Goal: Transaction & Acquisition: Purchase product/service

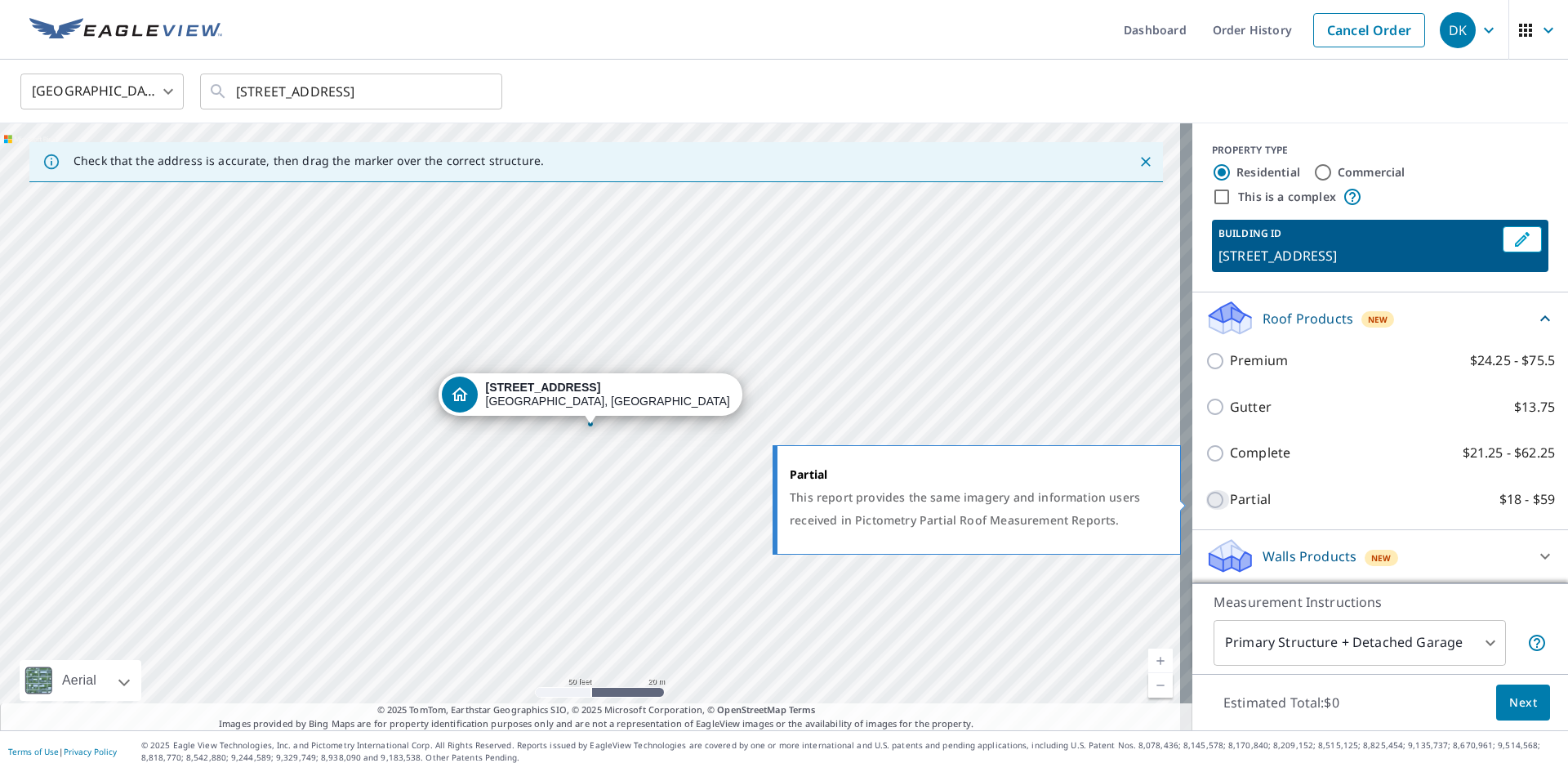
click at [1205, 498] on input "Partial $18 - $59" at bounding box center [1217, 500] width 25 height 20
checkbox input "true"
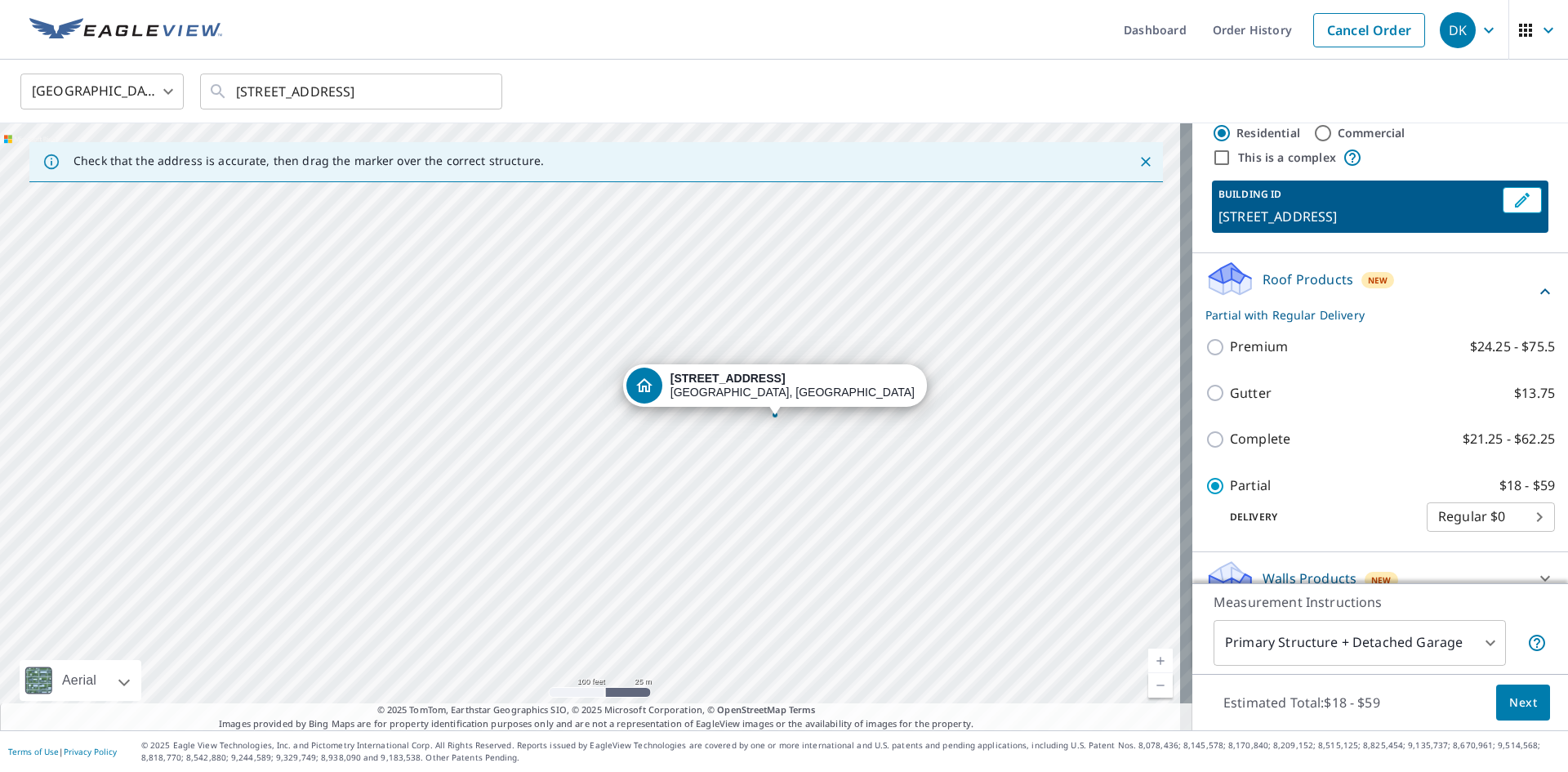
scroll to position [62, 0]
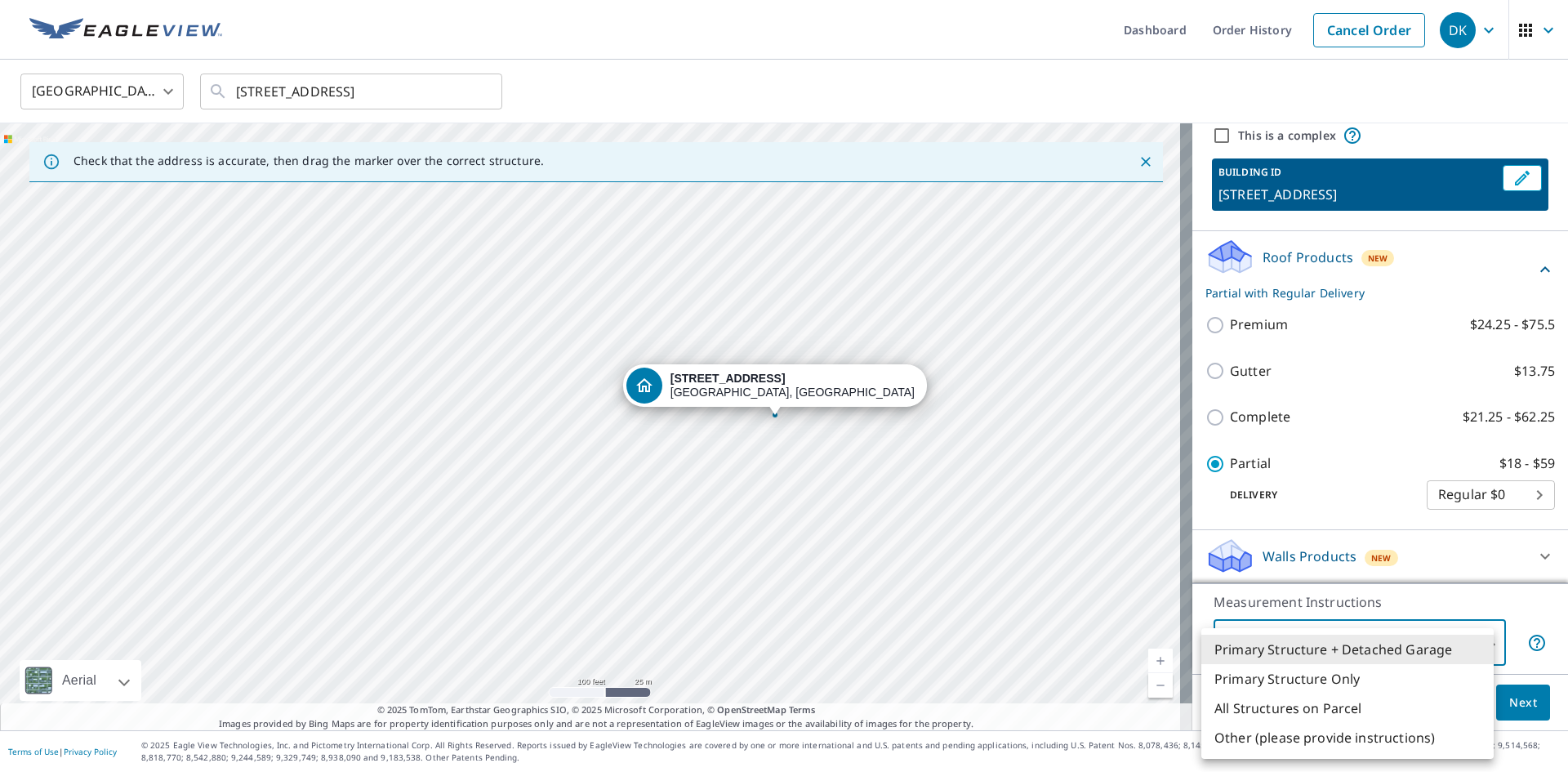
click at [1474, 639] on body "DK DK Dashboard Order History Cancel Order DK United States [GEOGRAPHIC_DATA] ​…" at bounding box center [784, 386] width 1568 height 772
click at [1387, 704] on li "All Structures on Parcel" at bounding box center [1347, 708] width 293 height 29
type input "3"
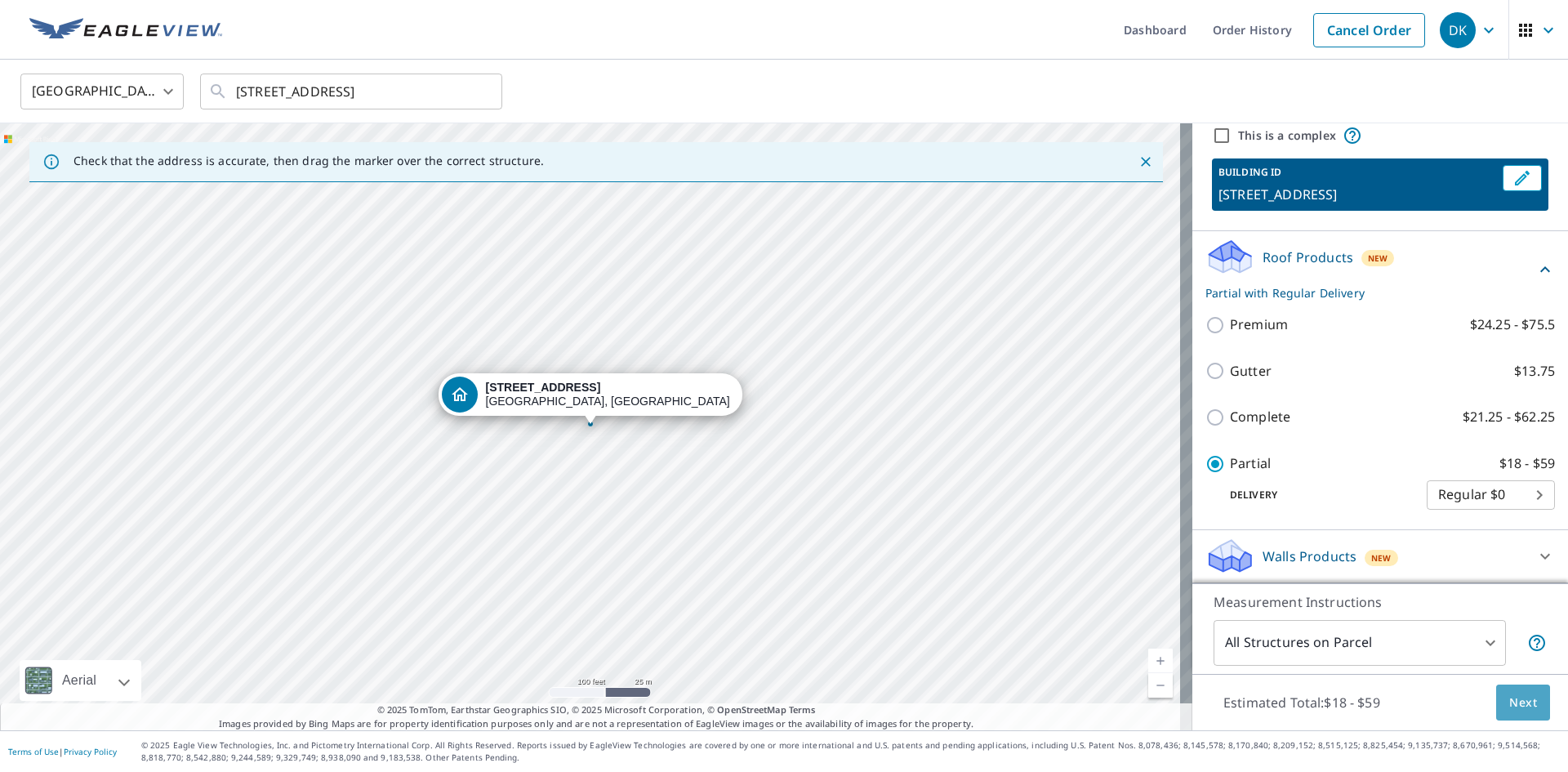
click at [1531, 701] on button "Next" at bounding box center [1523, 703] width 54 height 37
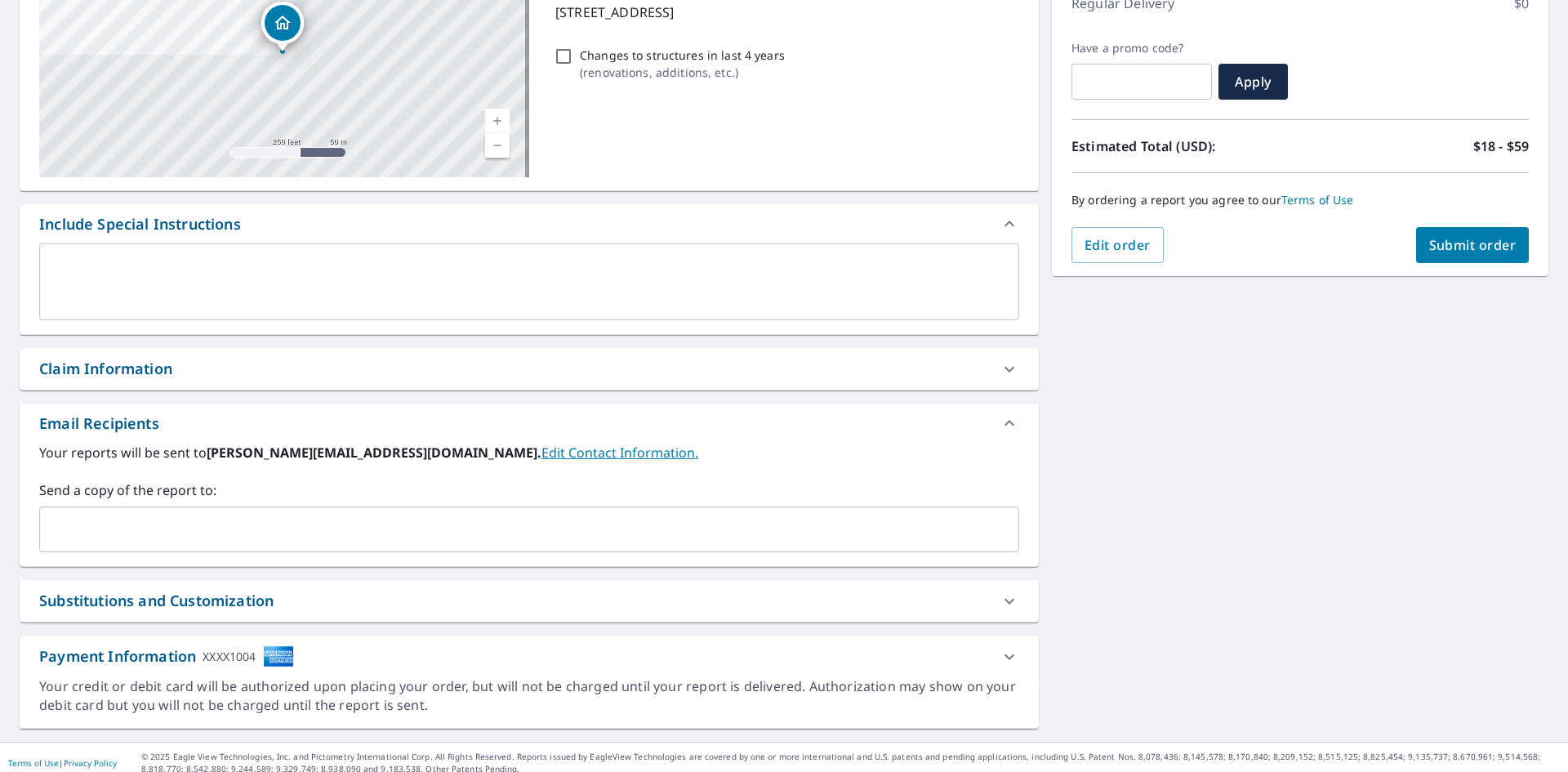
scroll to position [257, 0]
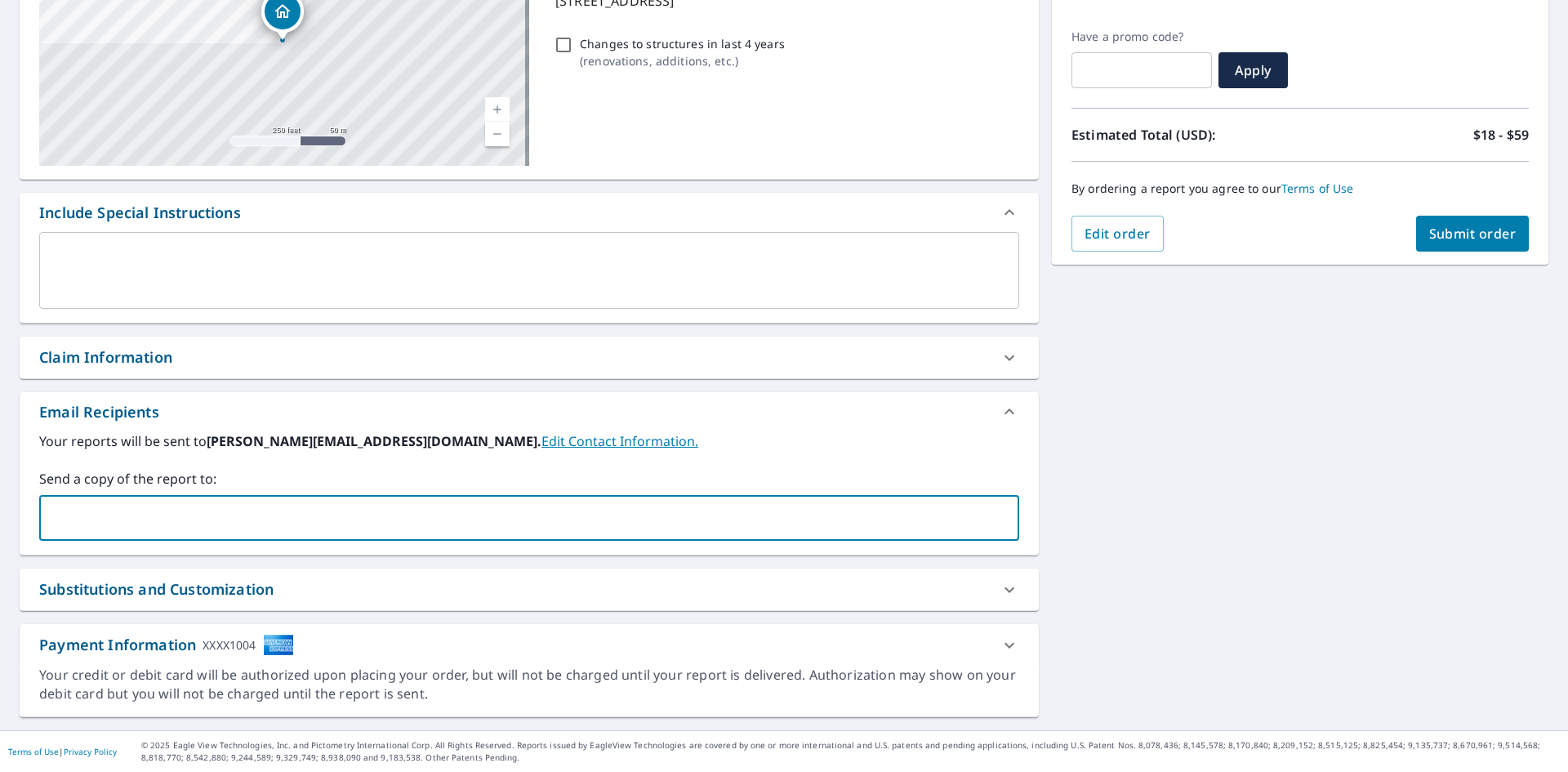
click at [186, 519] on input "text" at bounding box center [517, 518] width 941 height 31
type input "[PERSON_NAME][EMAIL_ADDRESS][DOMAIN_NAME]"
click at [1441, 234] on span "Submit order" at bounding box center [1472, 234] width 87 height 18
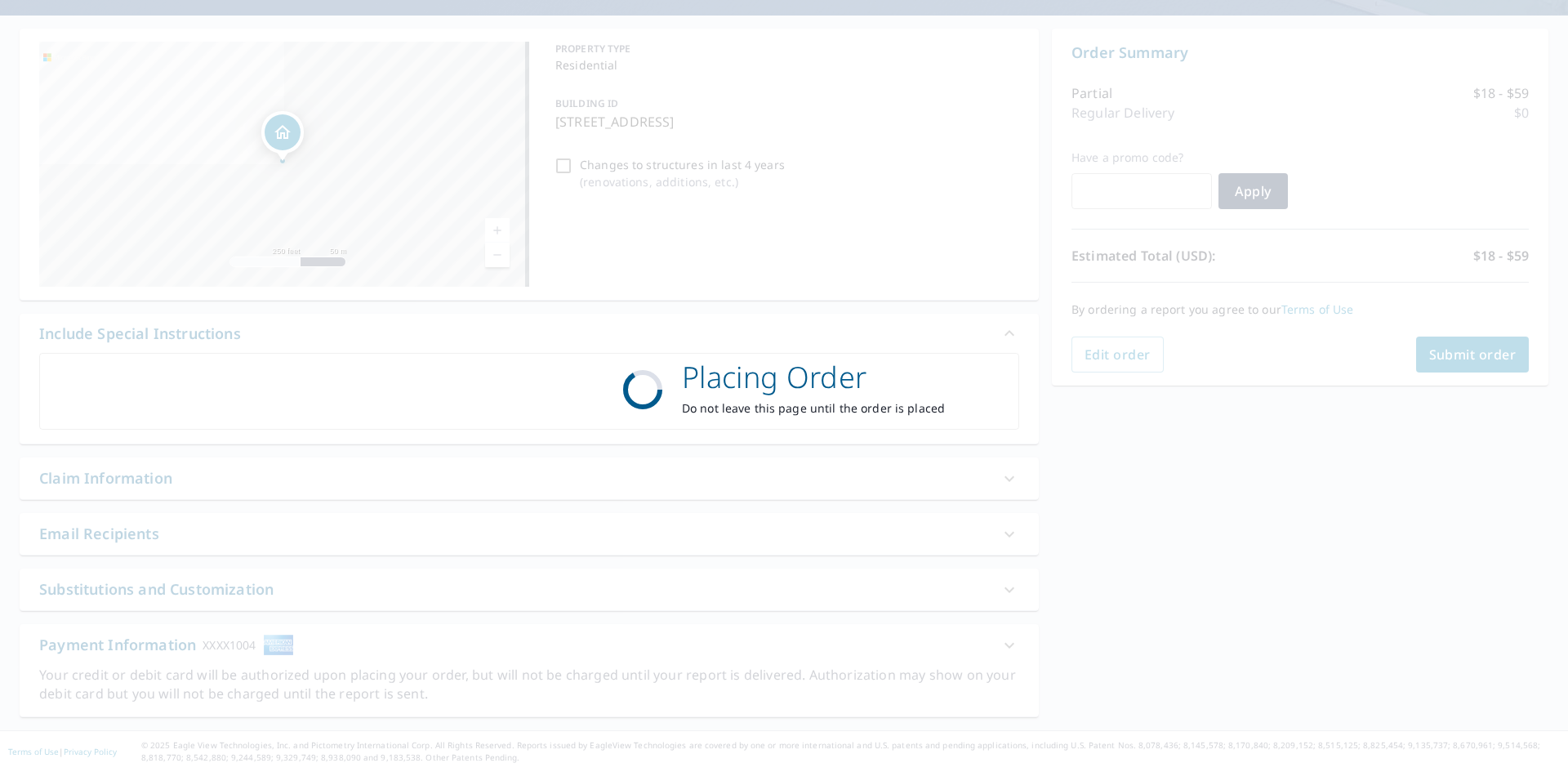
scroll to position [135, 0]
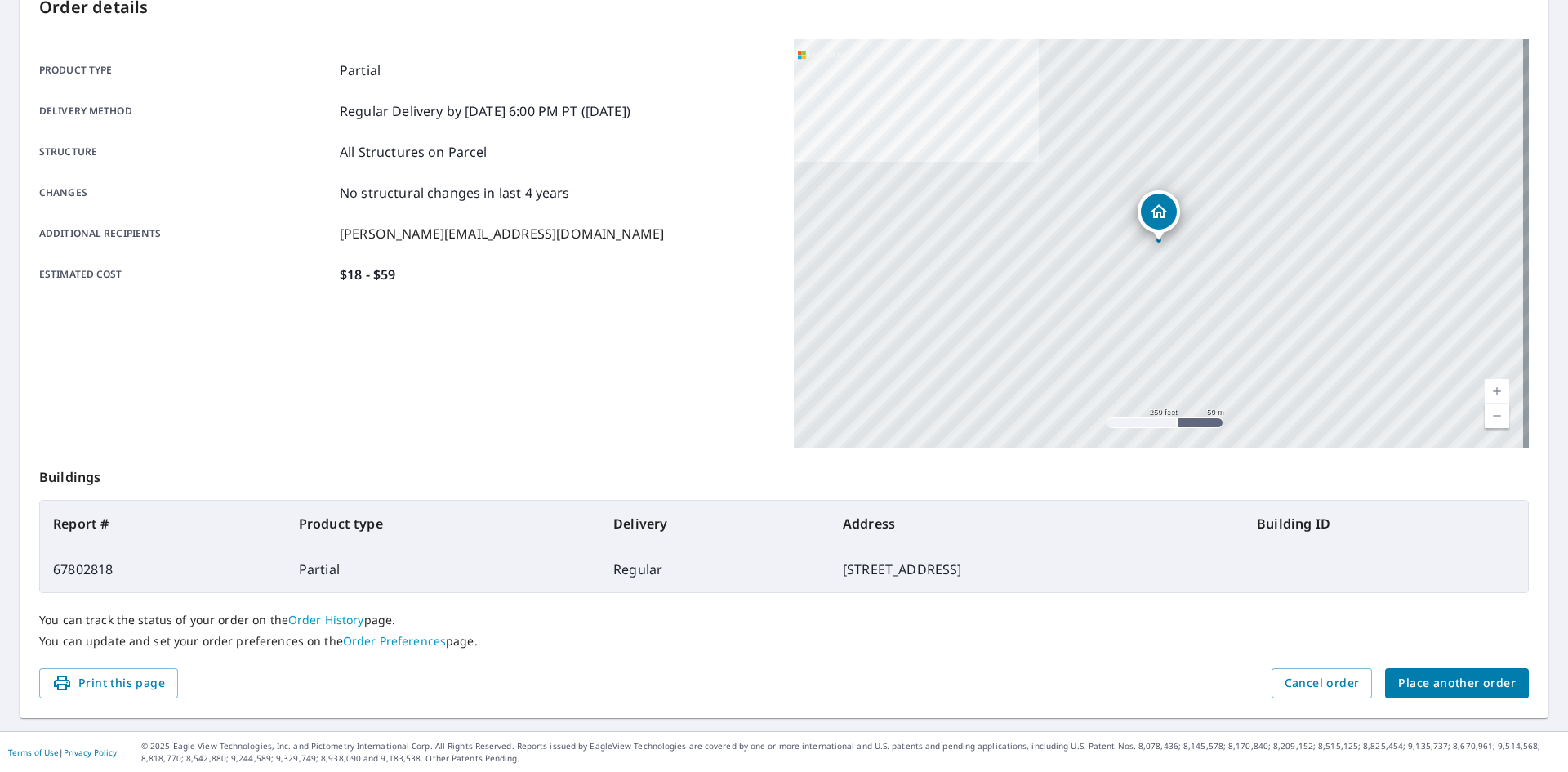
scroll to position [189, 0]
click at [1474, 692] on span "Place another order" at bounding box center [1456, 683] width 117 height 21
